Goal: Check status

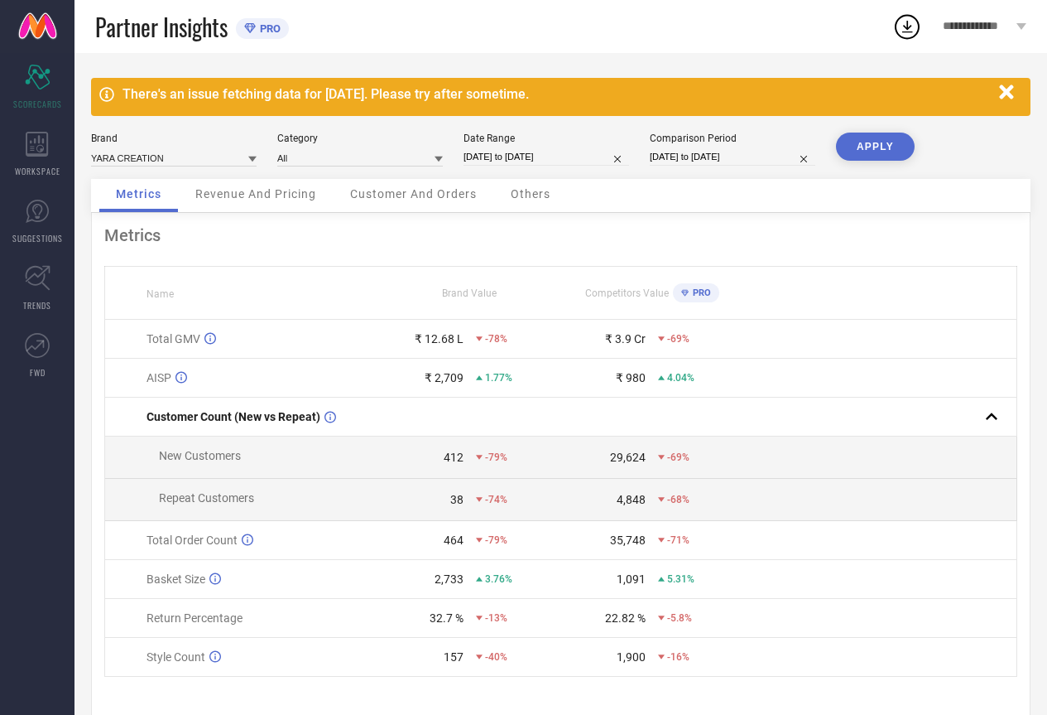
click at [1012, 94] on icon "button" at bounding box center [1007, 92] width 21 height 21
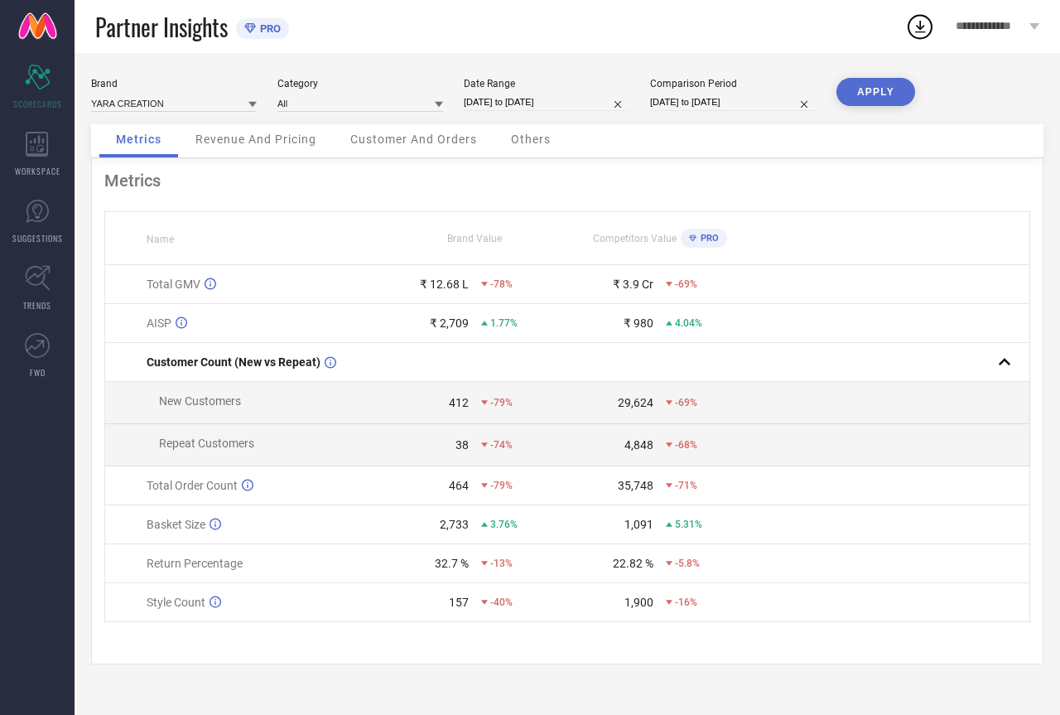
click at [574, 93] on div "Date Range [DATE] to [DATE]" at bounding box center [547, 95] width 166 height 34
select select "5"
select select "2025"
select select "6"
select select "2025"
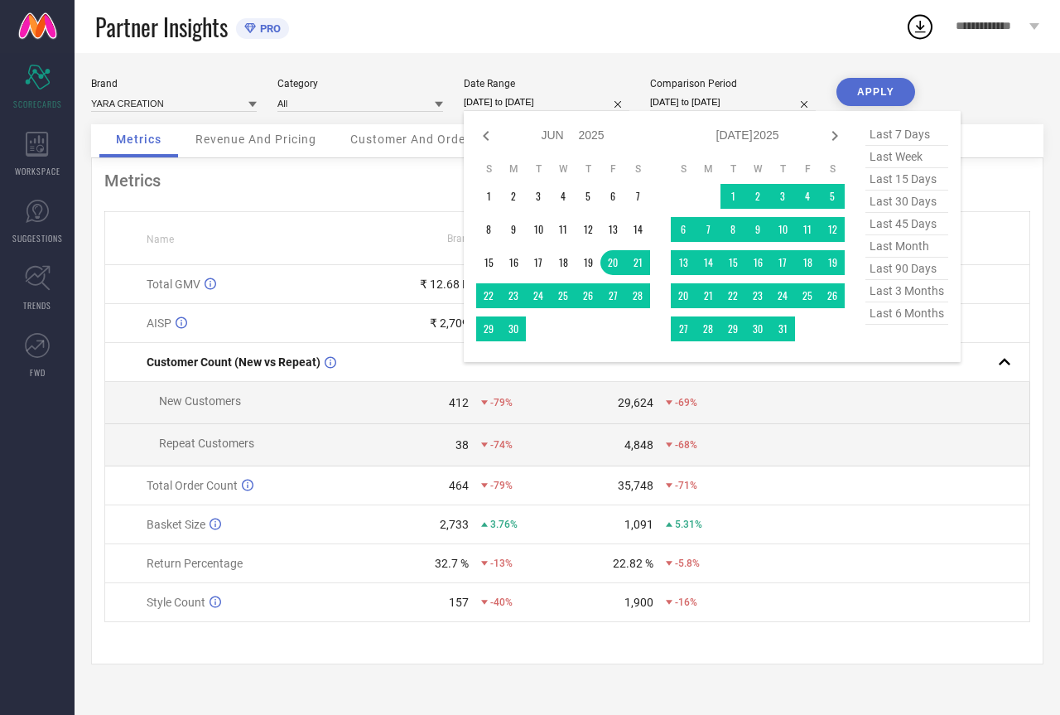
click at [574, 107] on input "[DATE] to [DATE]" at bounding box center [547, 102] width 166 height 17
click at [889, 227] on span "last 45 days" at bounding box center [906, 224] width 83 height 22
type input "[DATE] to [DATE]"
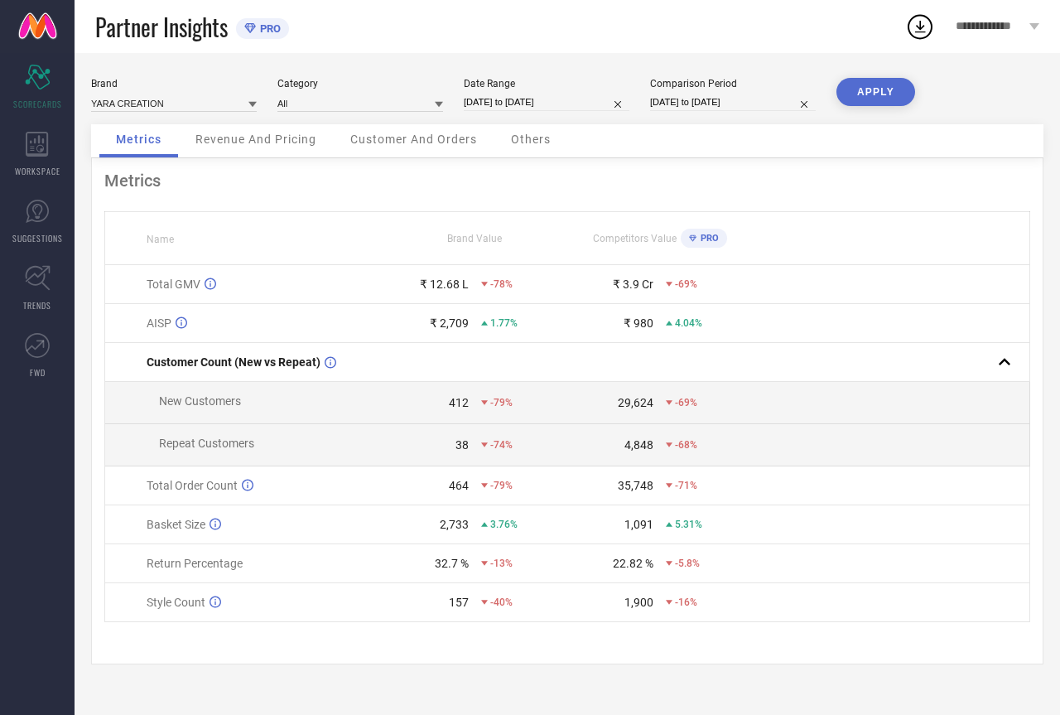
click at [869, 104] on button "APPLY" at bounding box center [875, 92] width 79 height 28
select select "5"
select select "2025"
select select "6"
select select "2025"
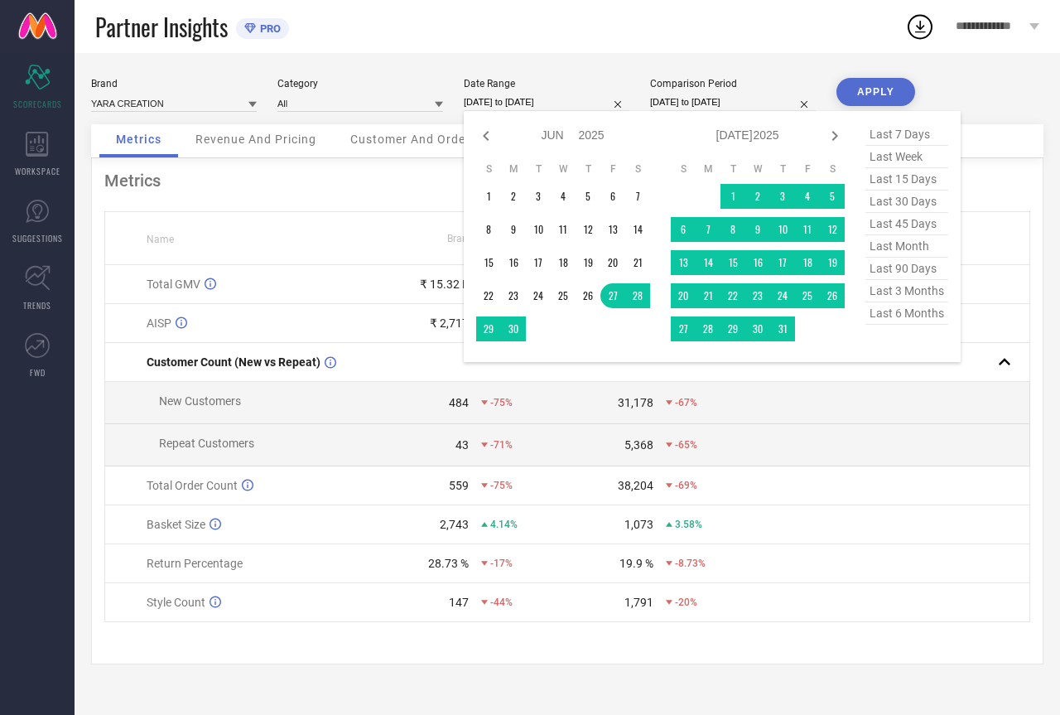
click at [561, 98] on input "[DATE] to [DATE]" at bounding box center [547, 102] width 166 height 17
click at [916, 246] on span "last month" at bounding box center [906, 246] width 83 height 22
type input "[DATE] to [DATE]"
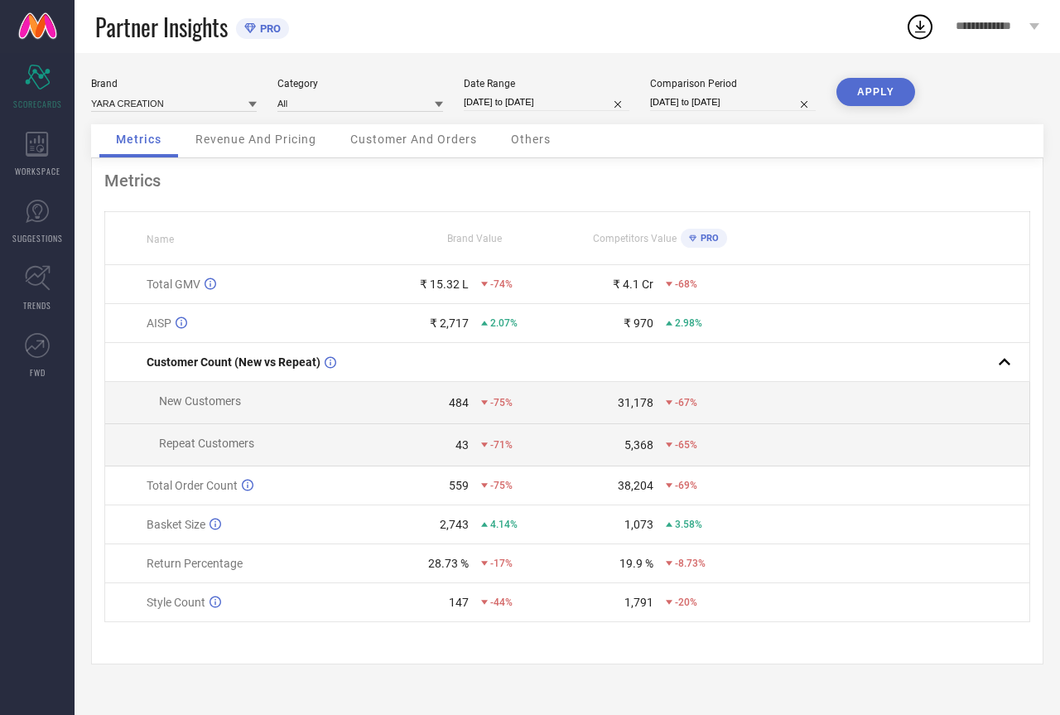
click at [887, 103] on button "APPLY" at bounding box center [875, 92] width 79 height 28
